Goal: Book appointment/travel/reservation

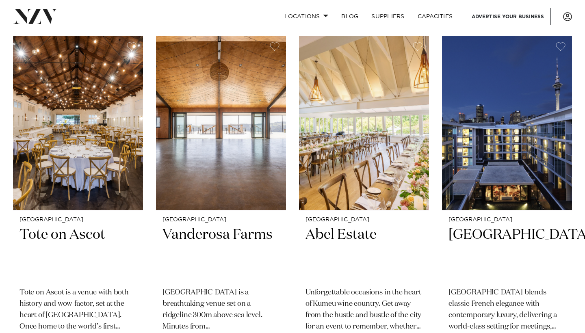
scroll to position [181, 0]
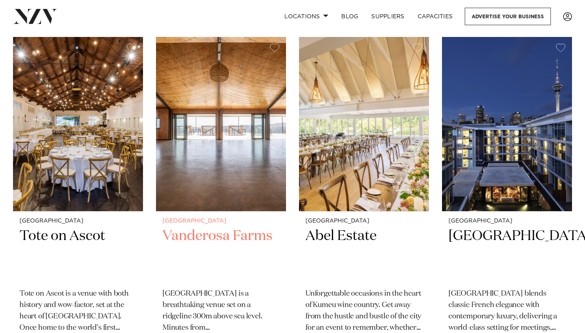
click at [232, 156] on img at bounding box center [221, 124] width 130 height 174
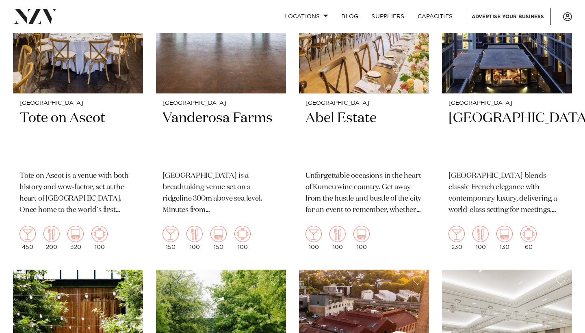
scroll to position [244, 0]
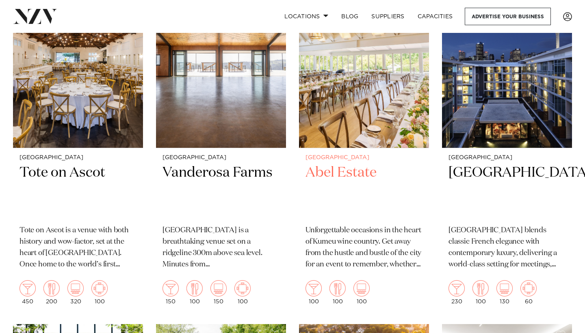
click at [355, 96] on img at bounding box center [364, 61] width 130 height 174
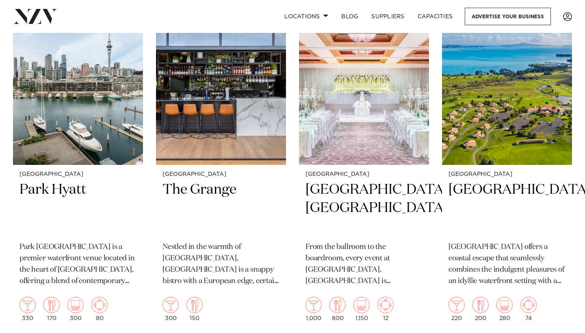
scroll to position [2700, 0]
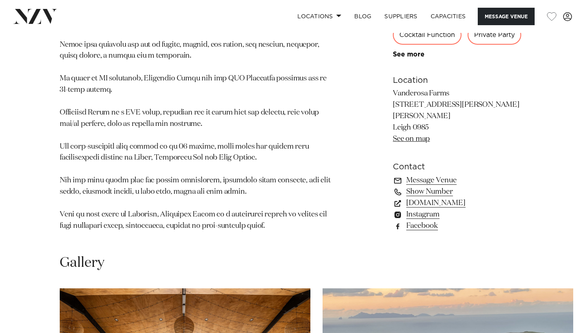
scroll to position [634, 0]
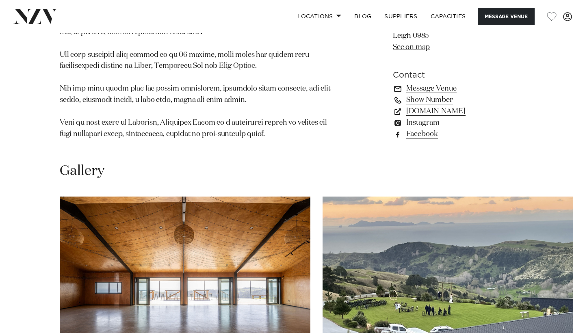
click at [449, 263] on img "2 / 28" at bounding box center [448, 289] width 251 height 184
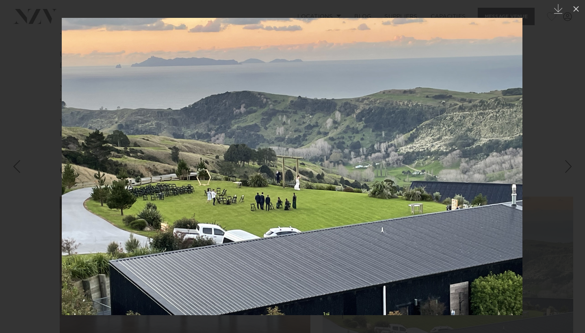
click at [577, 125] on div at bounding box center [292, 166] width 585 height 333
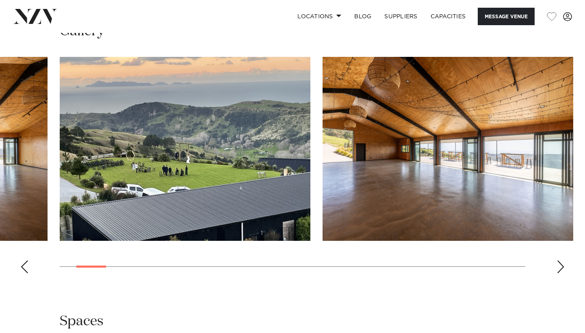
scroll to position [950, 0]
